Goal: Navigation & Orientation: Find specific page/section

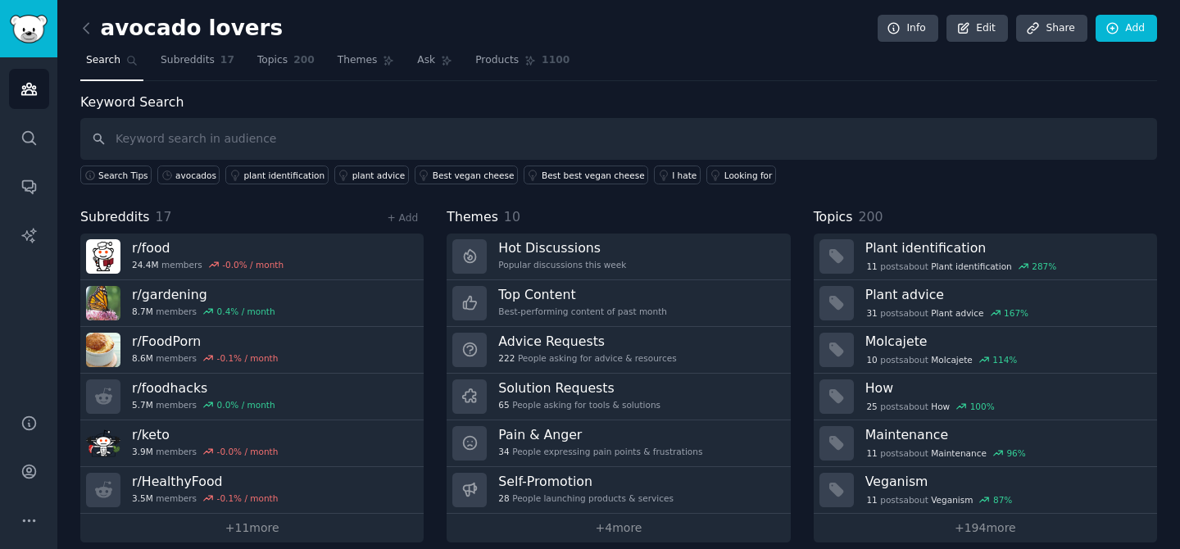
click at [94, 27] on link at bounding box center [90, 29] width 20 height 26
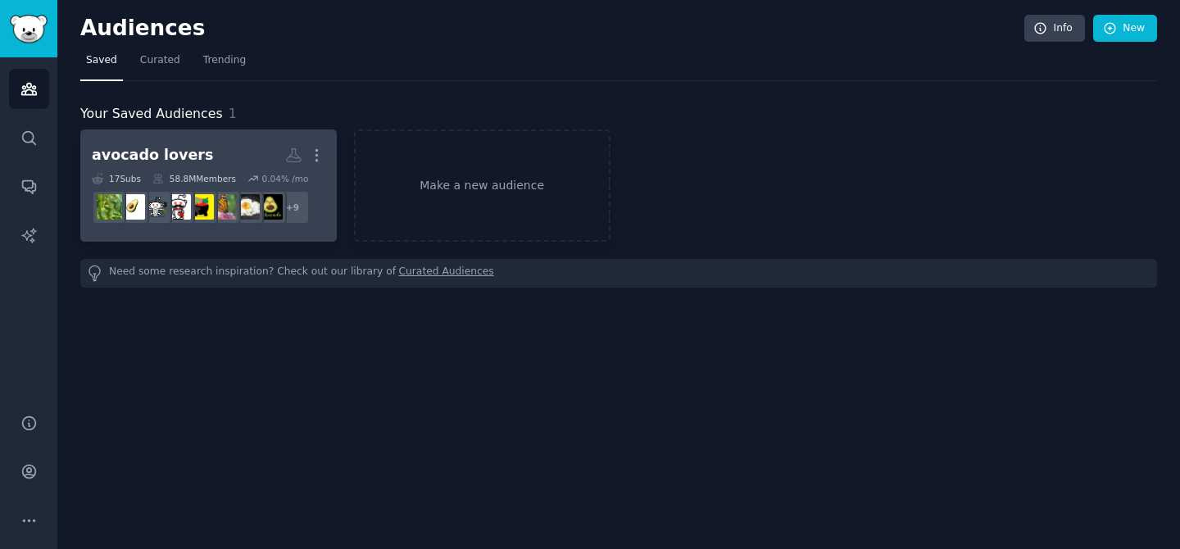
click at [162, 154] on div "avocado lovers" at bounding box center [152, 155] width 121 height 20
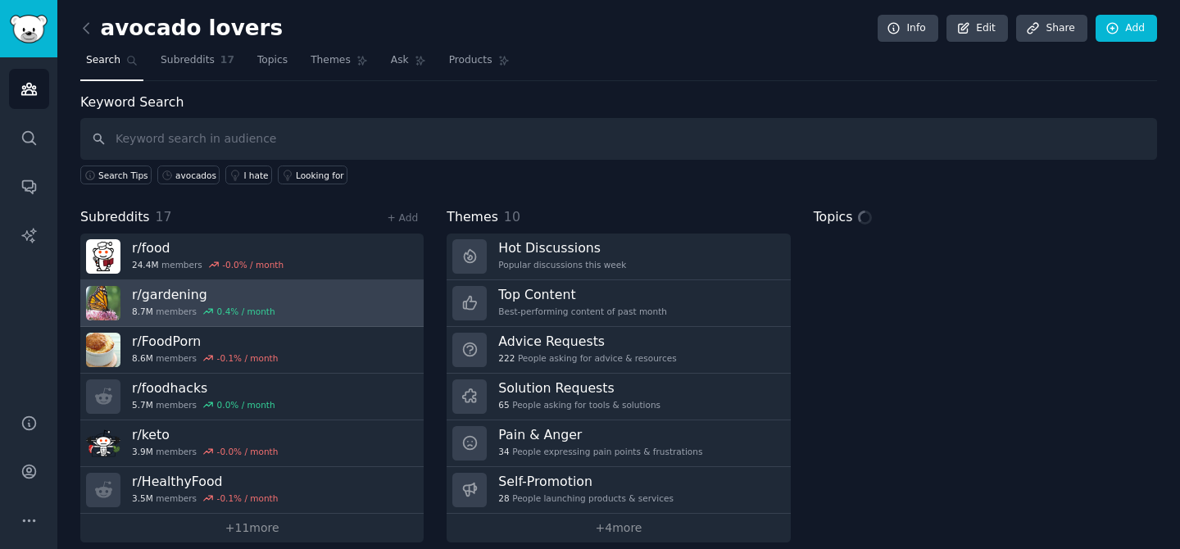
scroll to position [16, 0]
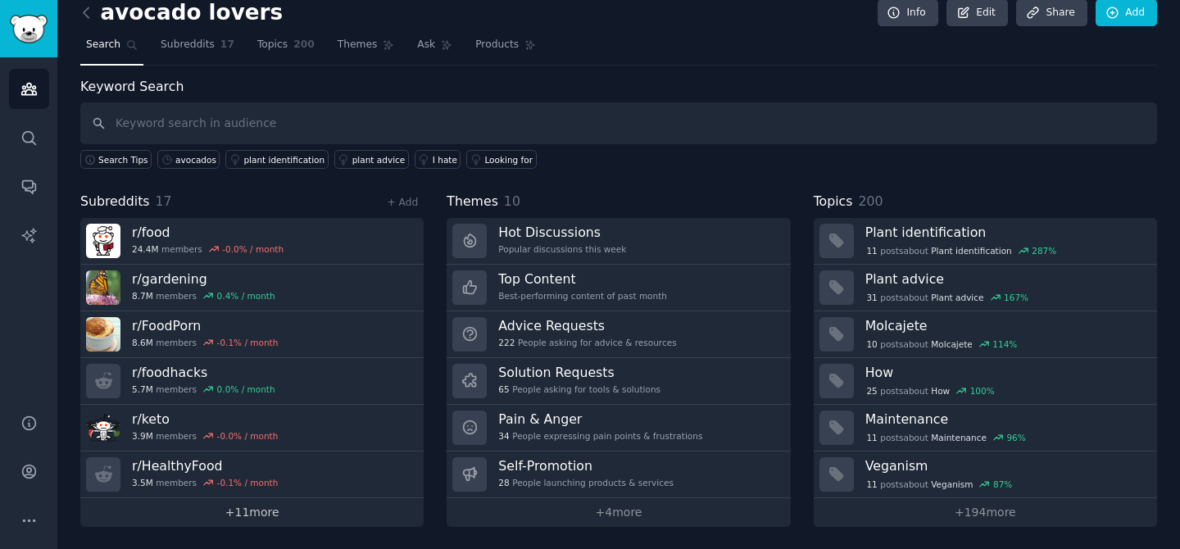
click at [259, 507] on link "+ 11 more" at bounding box center [251, 512] width 343 height 29
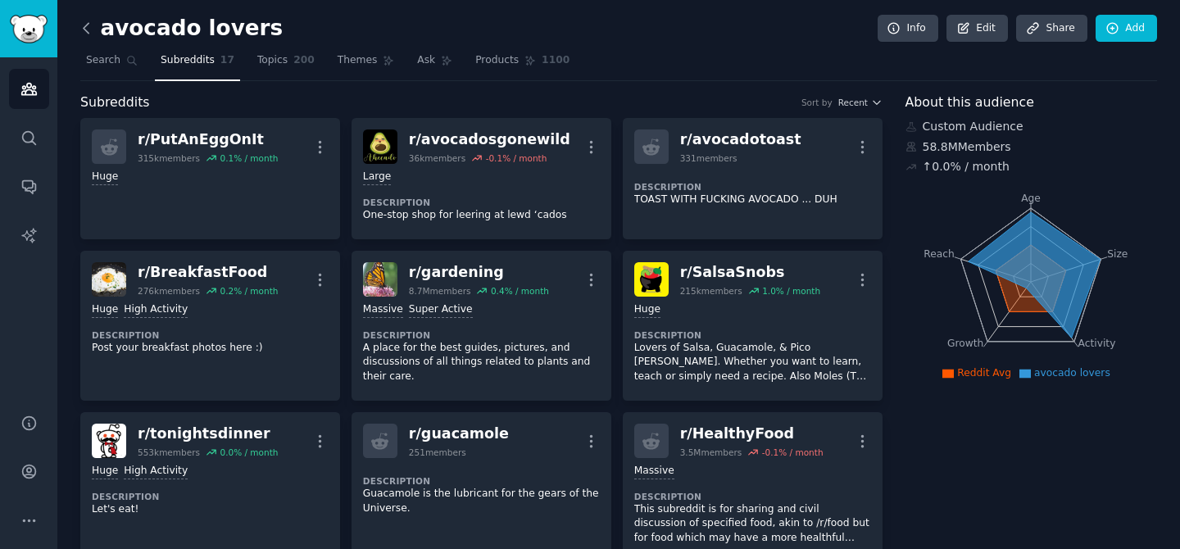
click at [89, 30] on icon at bounding box center [86, 28] width 17 height 17
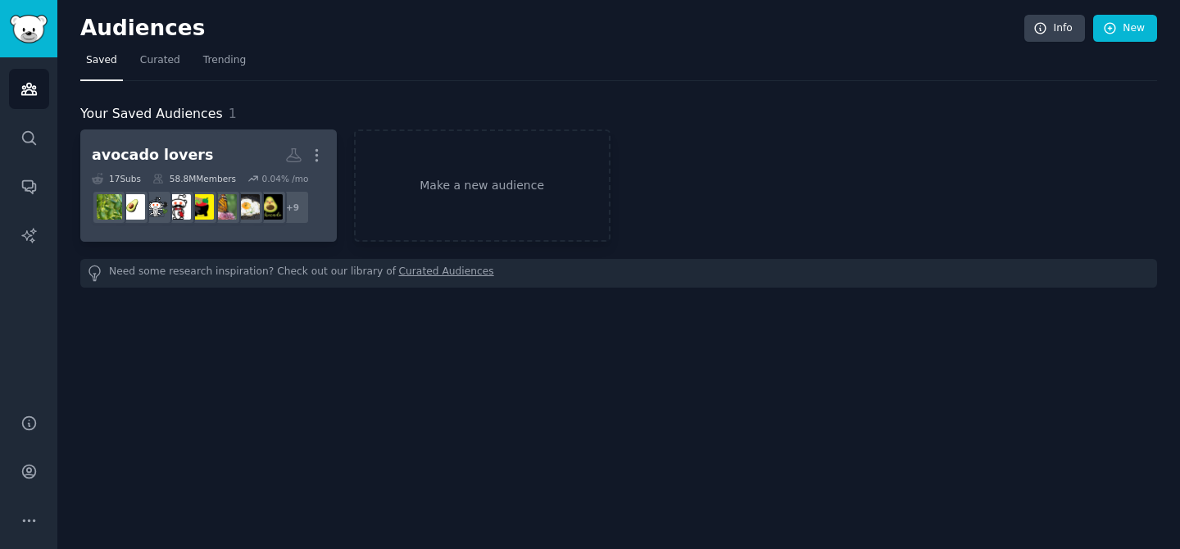
click at [231, 166] on h2 "avocado lovers More" at bounding box center [209, 155] width 234 height 29
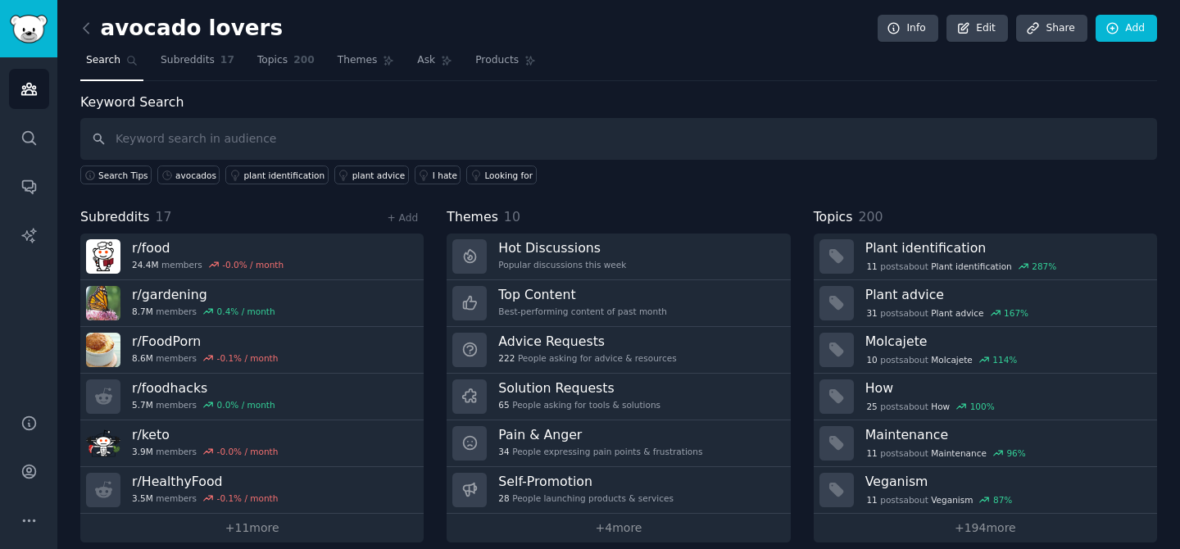
scroll to position [16, 0]
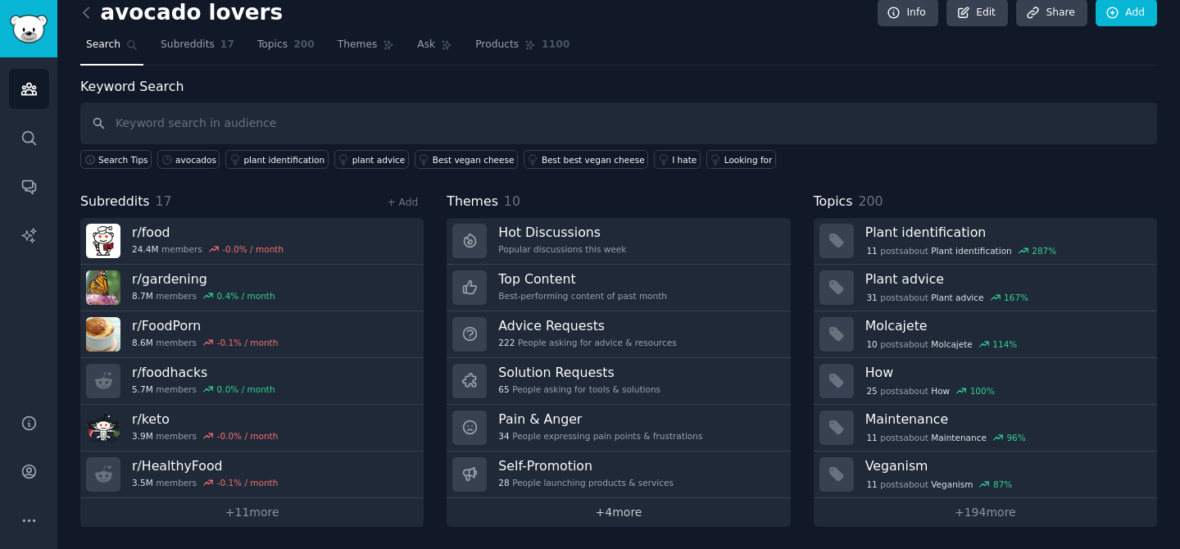
click at [629, 503] on link "+ 4 more" at bounding box center [618, 512] width 343 height 29
